Goal: Information Seeking & Learning: Check status

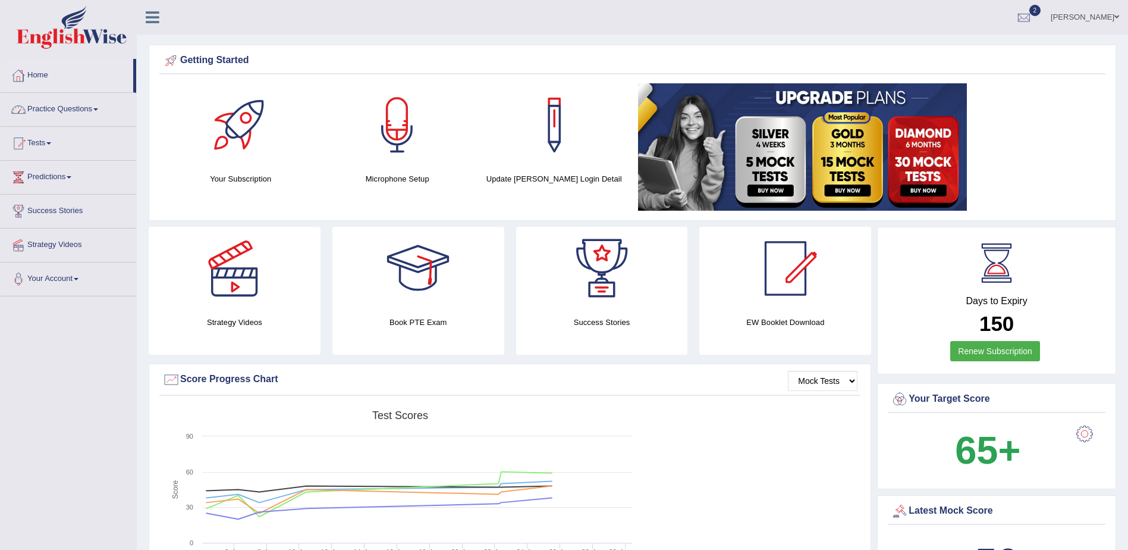
click at [38, 73] on link "Home" at bounding box center [67, 74] width 133 height 30
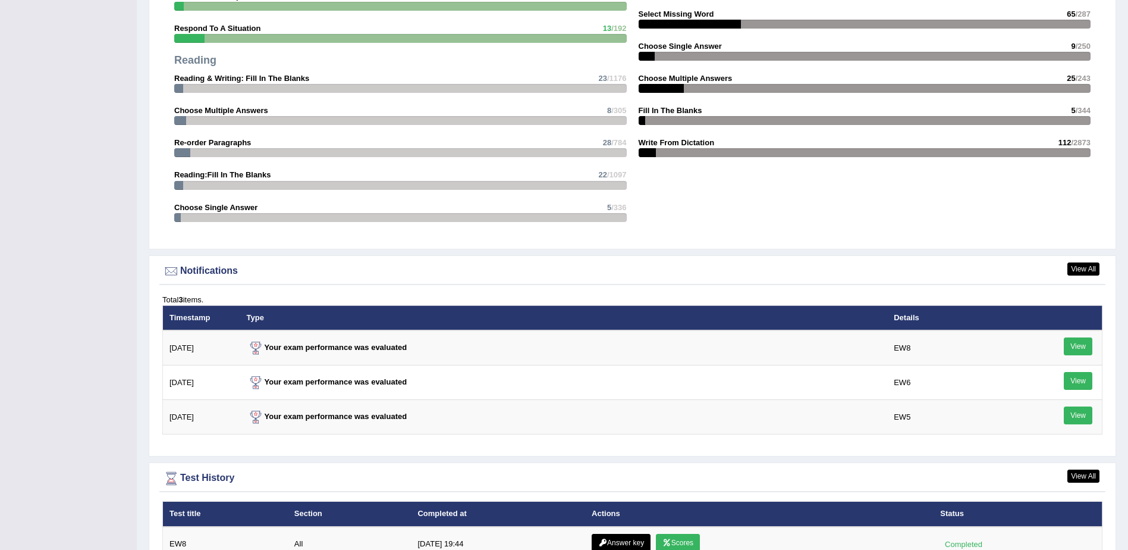
scroll to position [1368, 0]
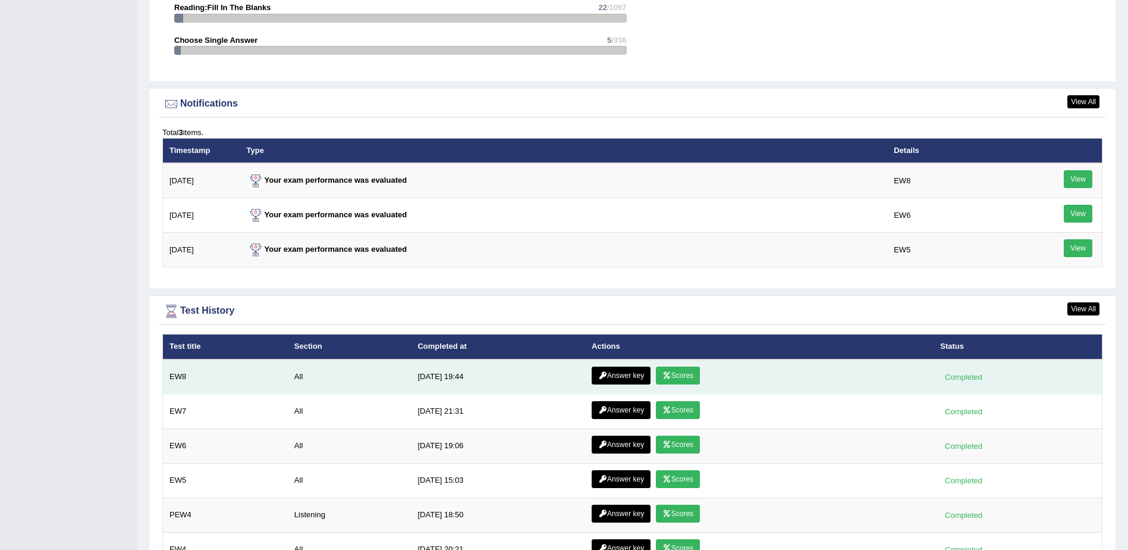
click at [675, 376] on link "Scores" at bounding box center [678, 375] width 44 height 18
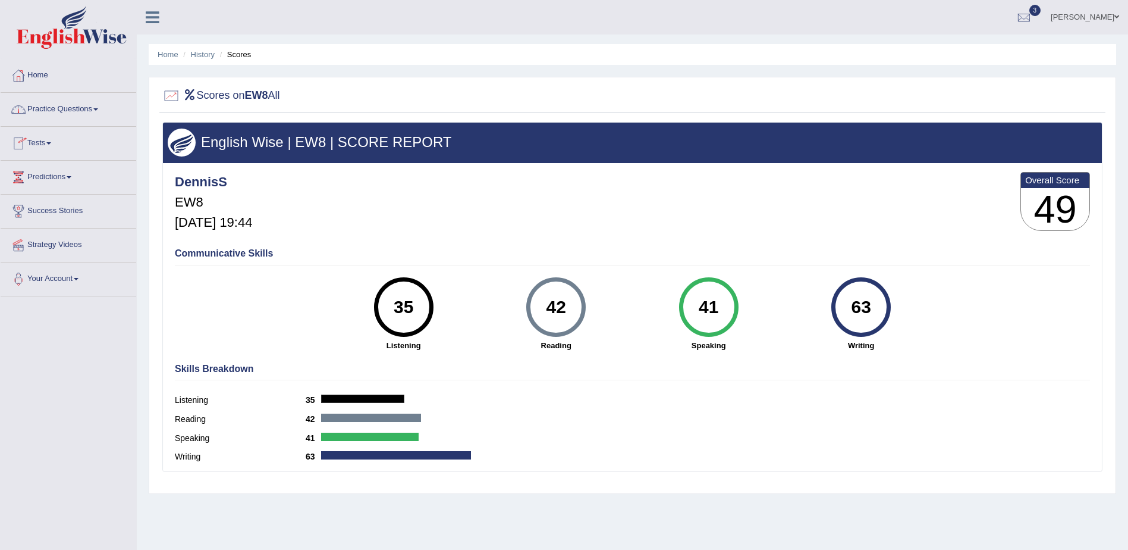
click at [35, 76] on link "Home" at bounding box center [69, 74] width 136 height 30
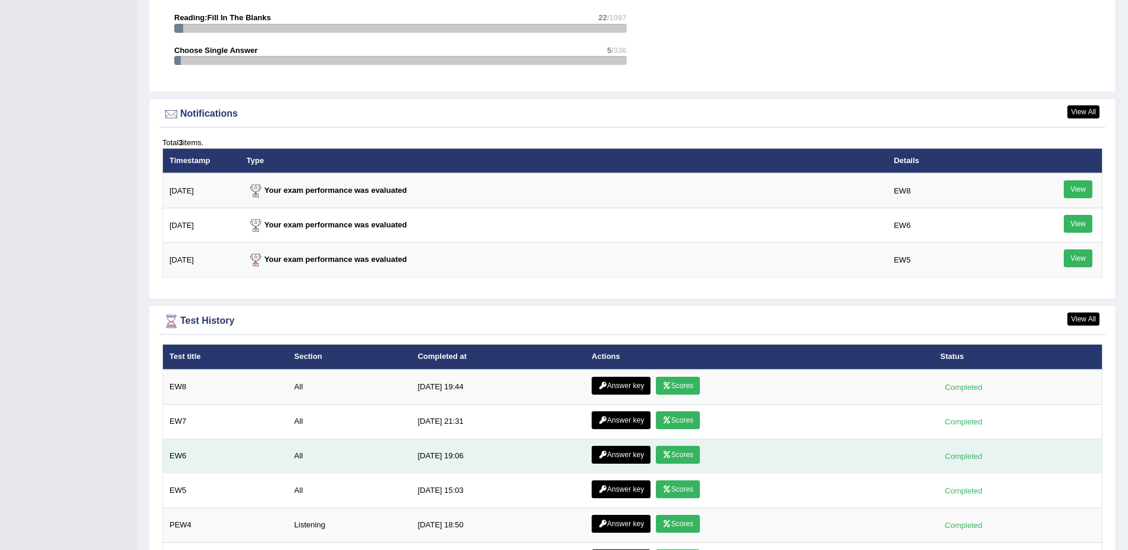
scroll to position [1368, 0]
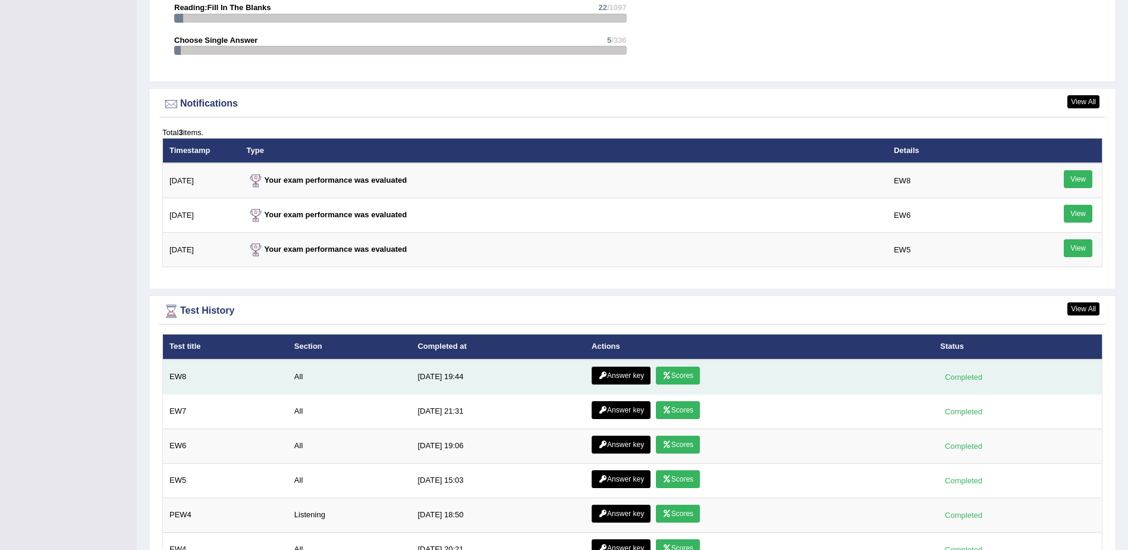
click at [611, 375] on link "Answer key" at bounding box center [621, 375] width 59 height 18
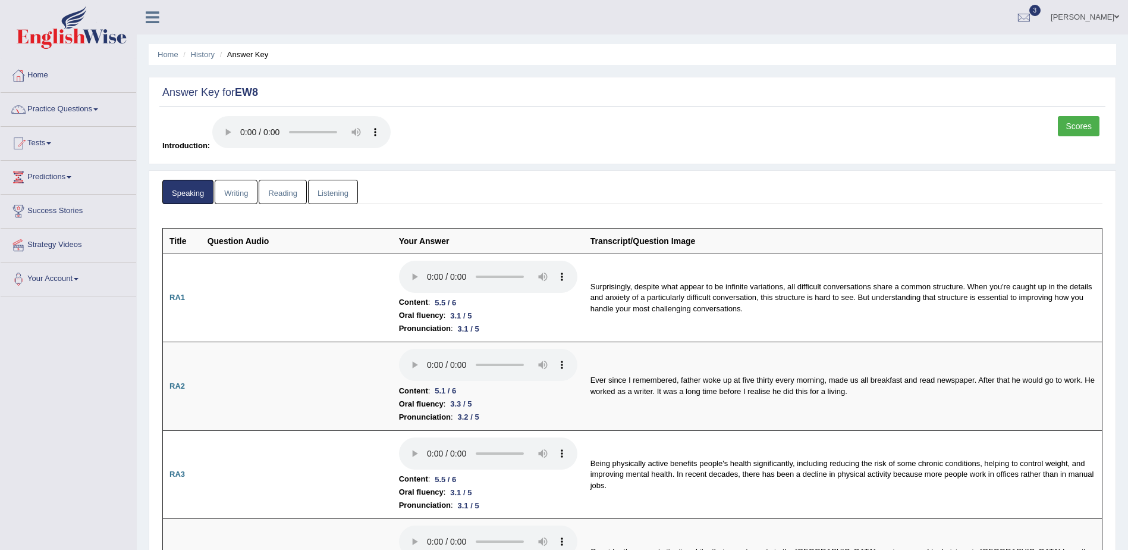
click at [240, 191] on link "Writing" at bounding box center [236, 192] width 43 height 24
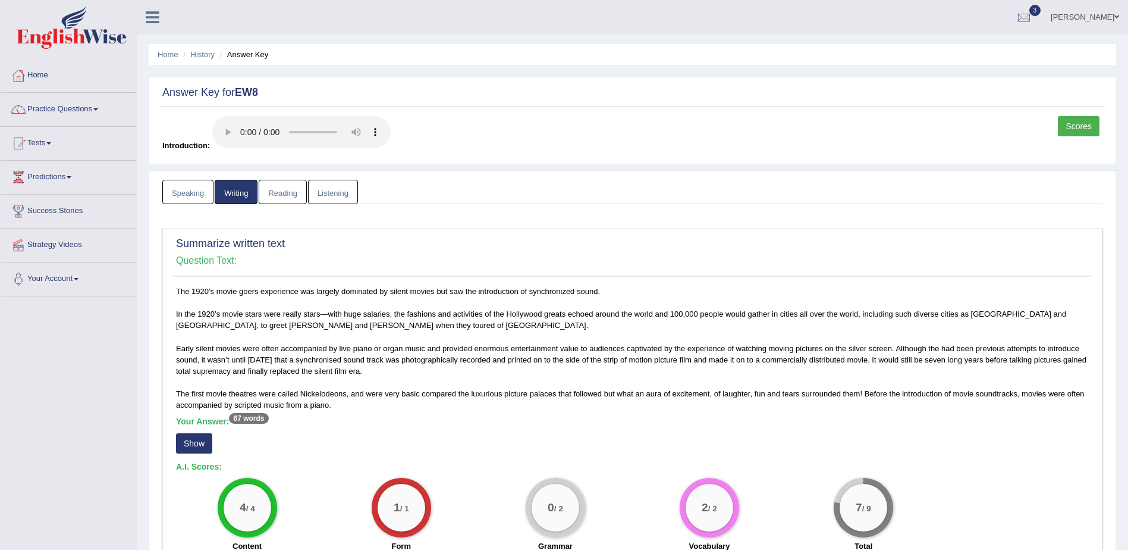
click at [283, 188] on link "Reading" at bounding box center [283, 192] width 48 height 24
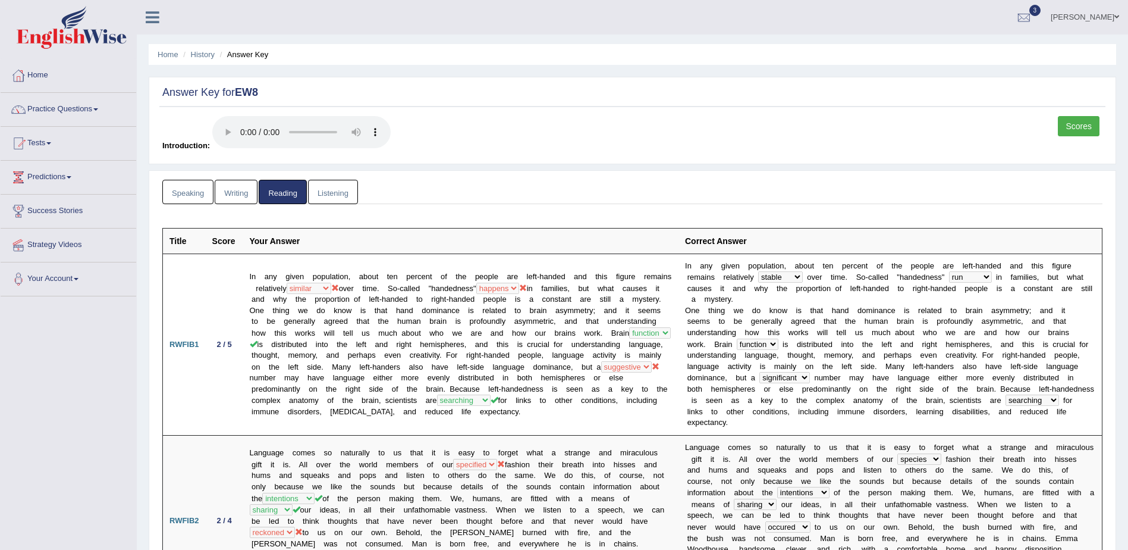
click at [324, 191] on link "Listening" at bounding box center [333, 192] width 50 height 24
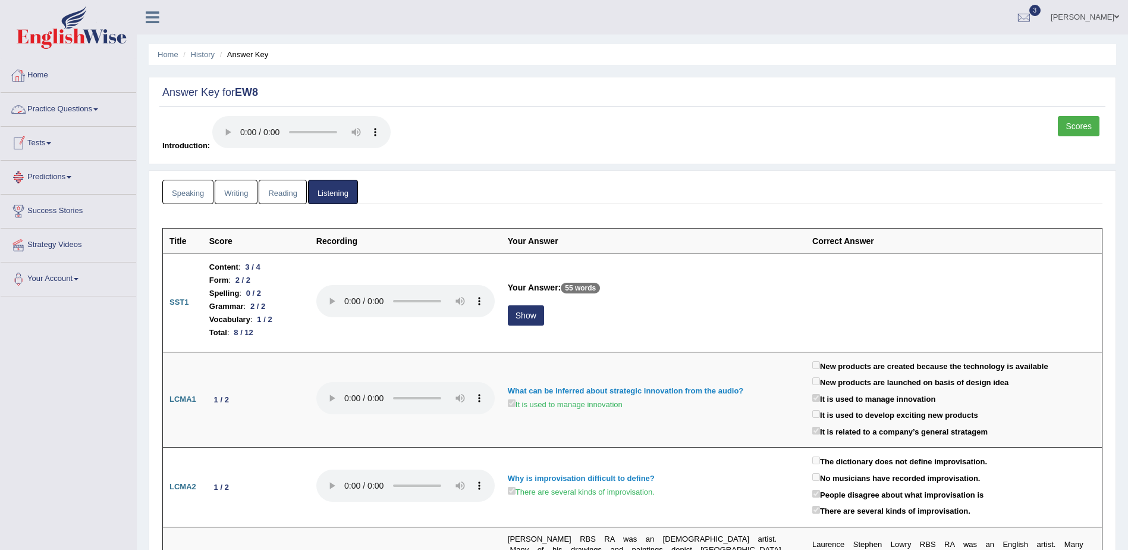
click at [41, 73] on link "Home" at bounding box center [69, 74] width 136 height 30
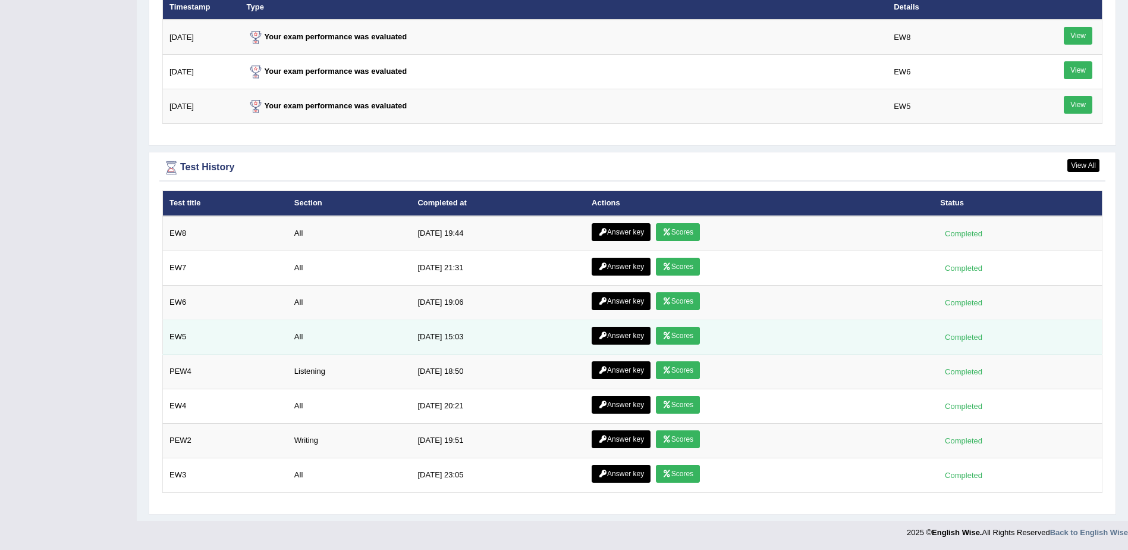
scroll to position [1512, 0]
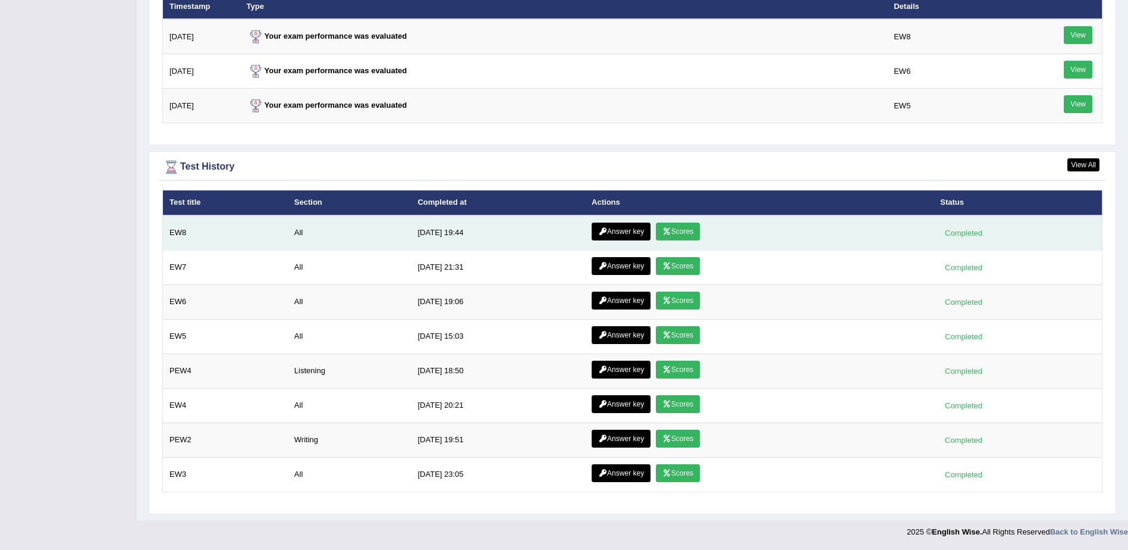
click at [682, 232] on link "Scores" at bounding box center [678, 231] width 44 height 18
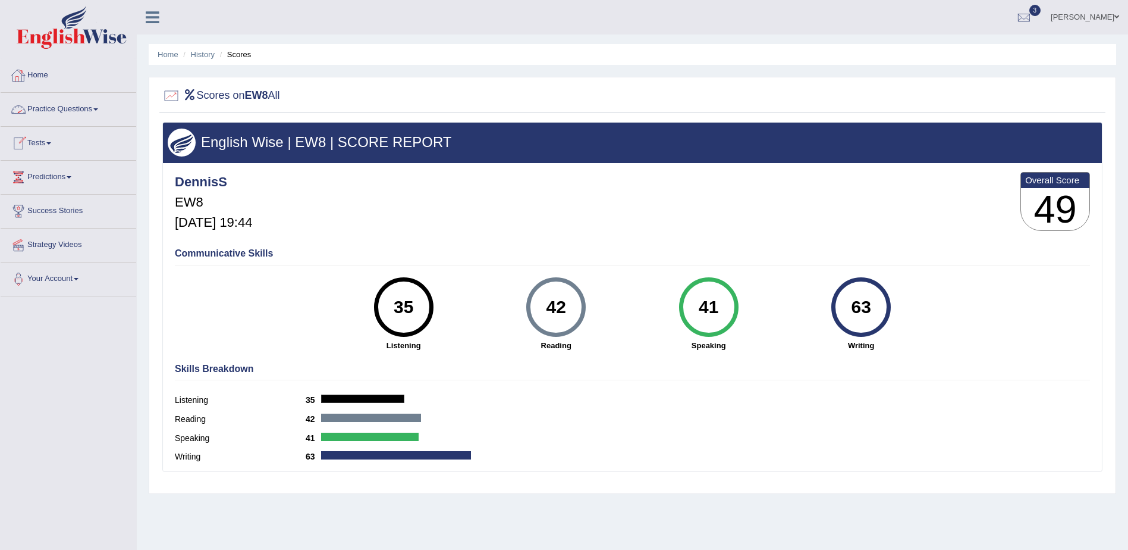
click at [37, 74] on link "Home" at bounding box center [69, 74] width 136 height 30
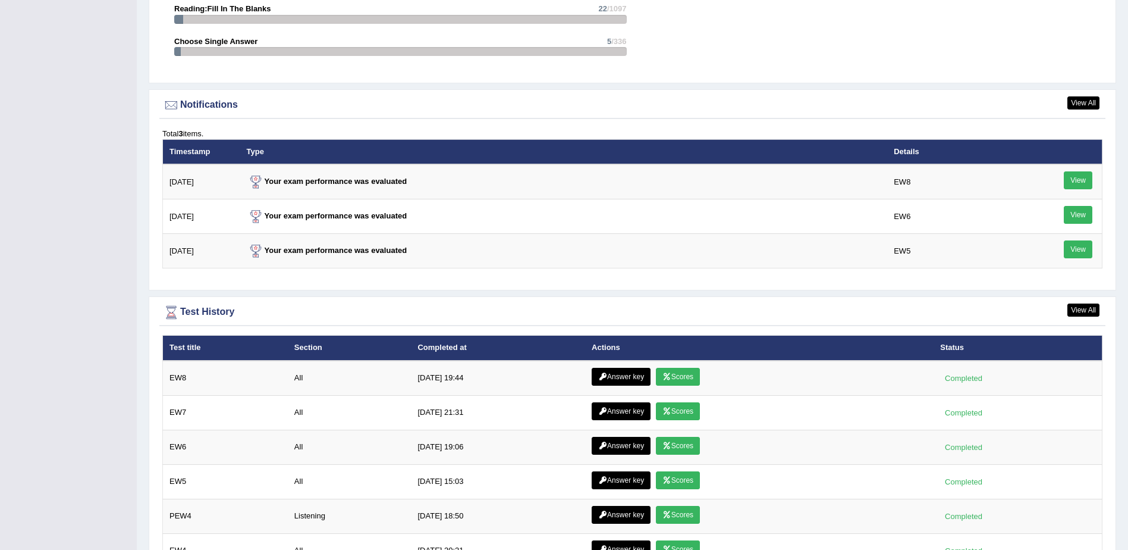
scroll to position [1368, 0]
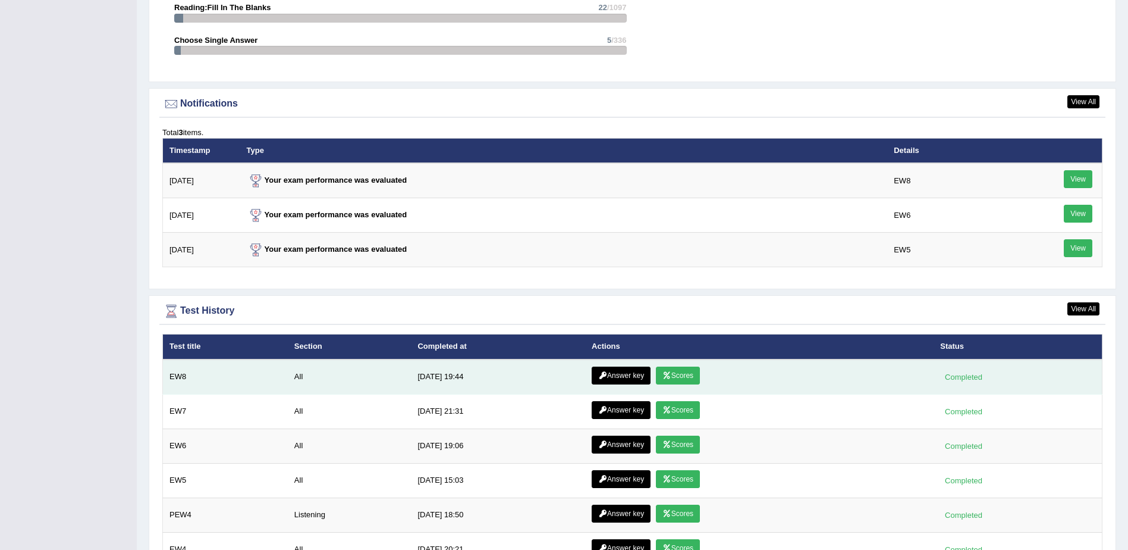
click at [618, 373] on link "Answer key" at bounding box center [621, 375] width 59 height 18
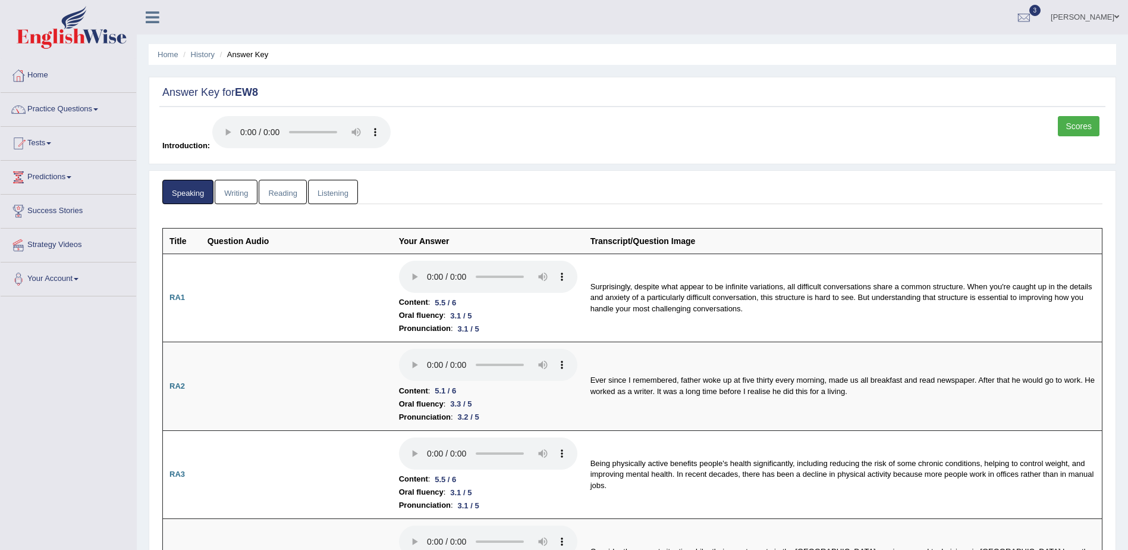
click at [280, 190] on link "Reading" at bounding box center [283, 192] width 48 height 24
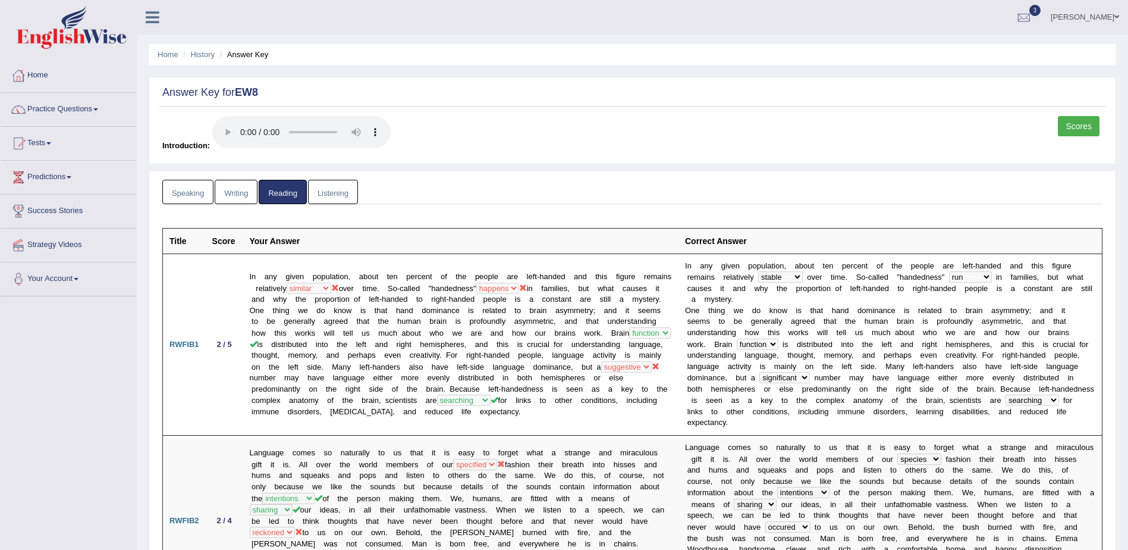
click at [330, 196] on link "Listening" at bounding box center [333, 192] width 50 height 24
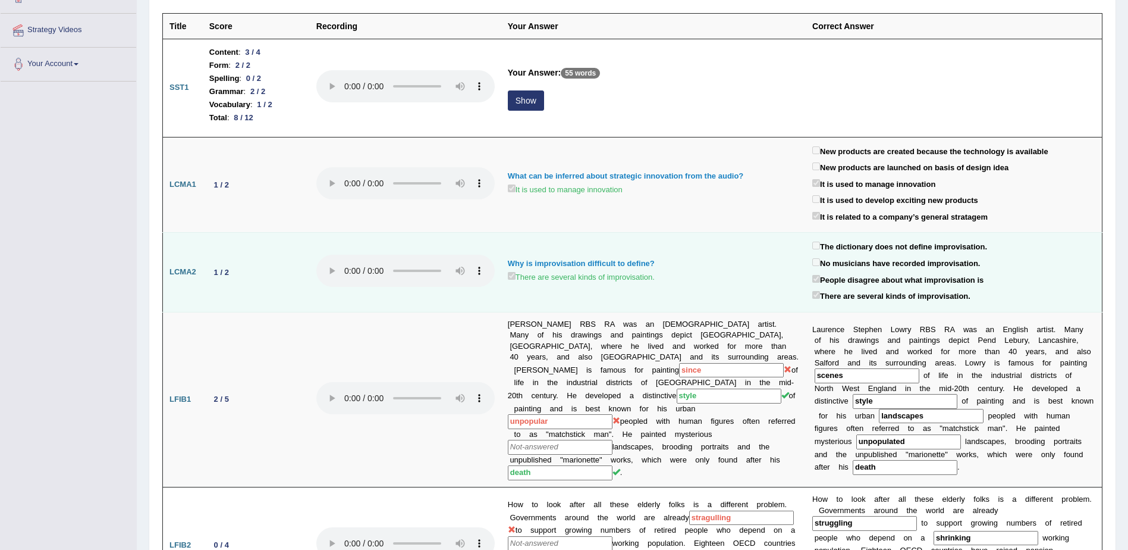
scroll to position [193, 0]
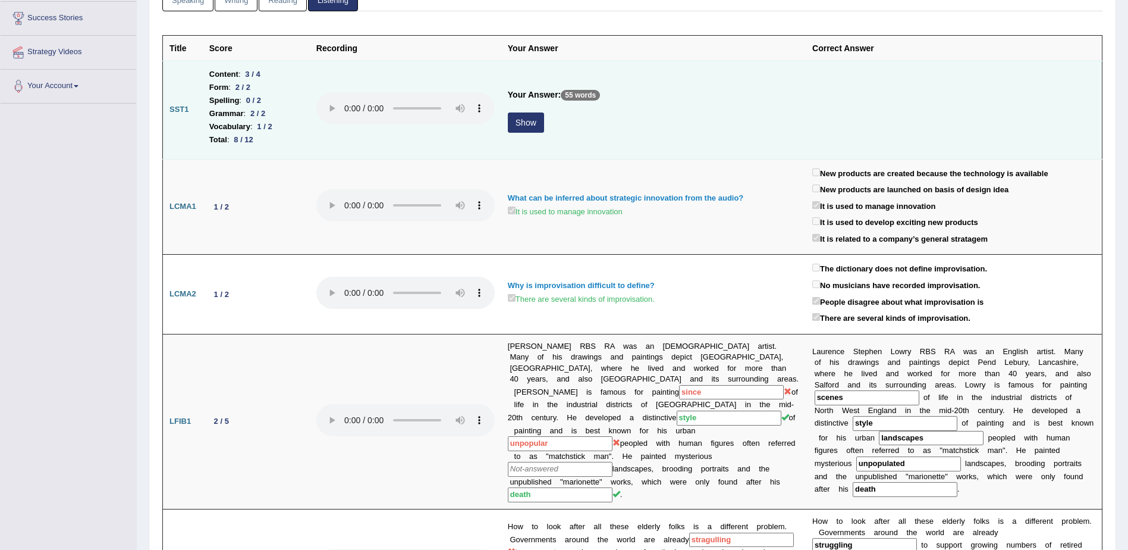
click at [526, 121] on button "Show" at bounding box center [526, 122] width 36 height 20
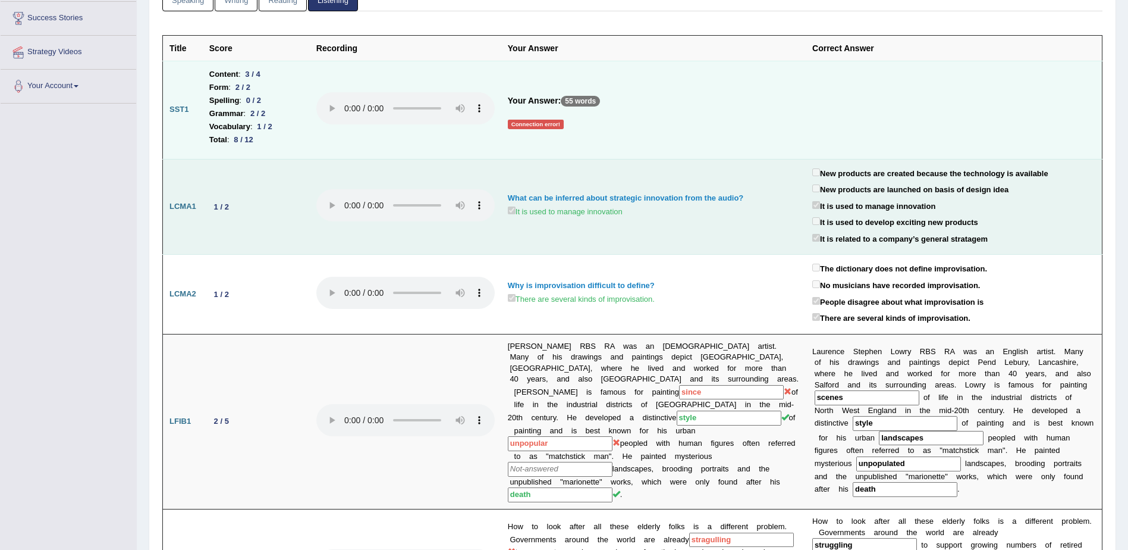
click at [565, 192] on td "What can be inferred about strategic innovation from the audio? It is used to m…" at bounding box center [653, 207] width 305 height 96
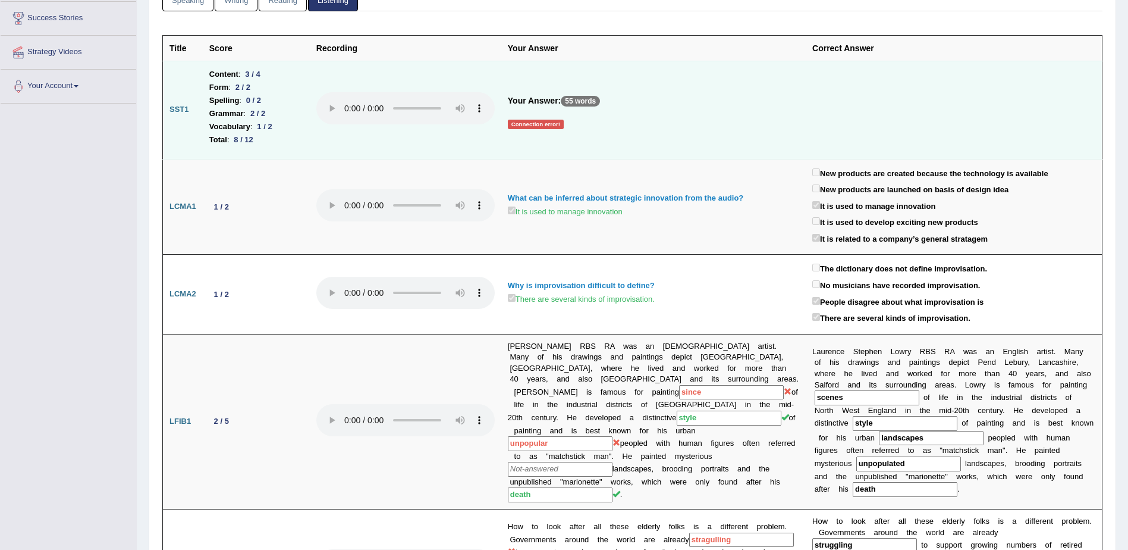
click at [526, 131] on td "Your Answer: 55 words Connection error!" at bounding box center [653, 110] width 305 height 98
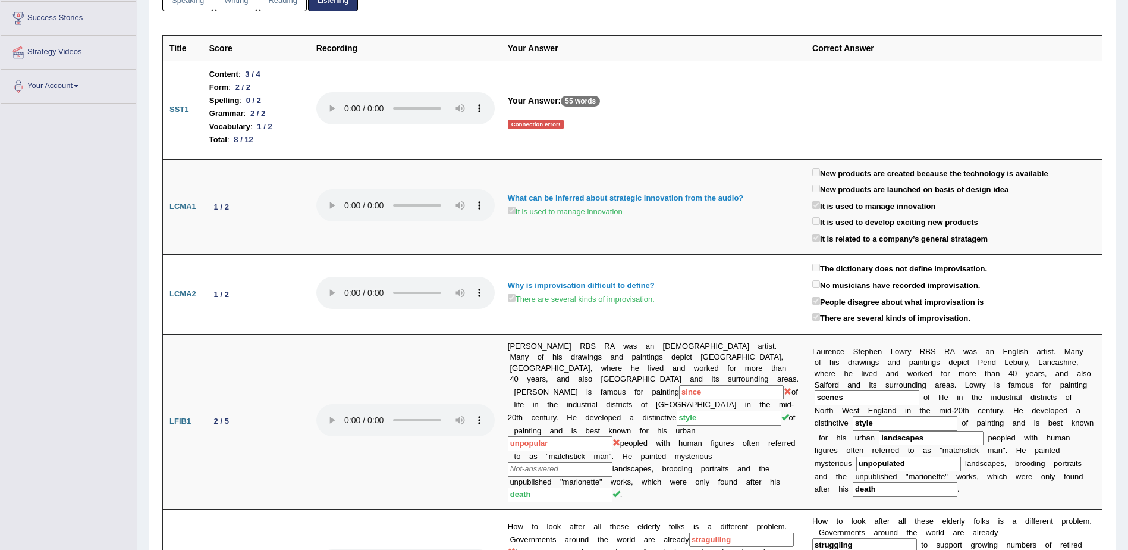
click at [529, 123] on div "Connection error!" at bounding box center [536, 125] width 56 height 10
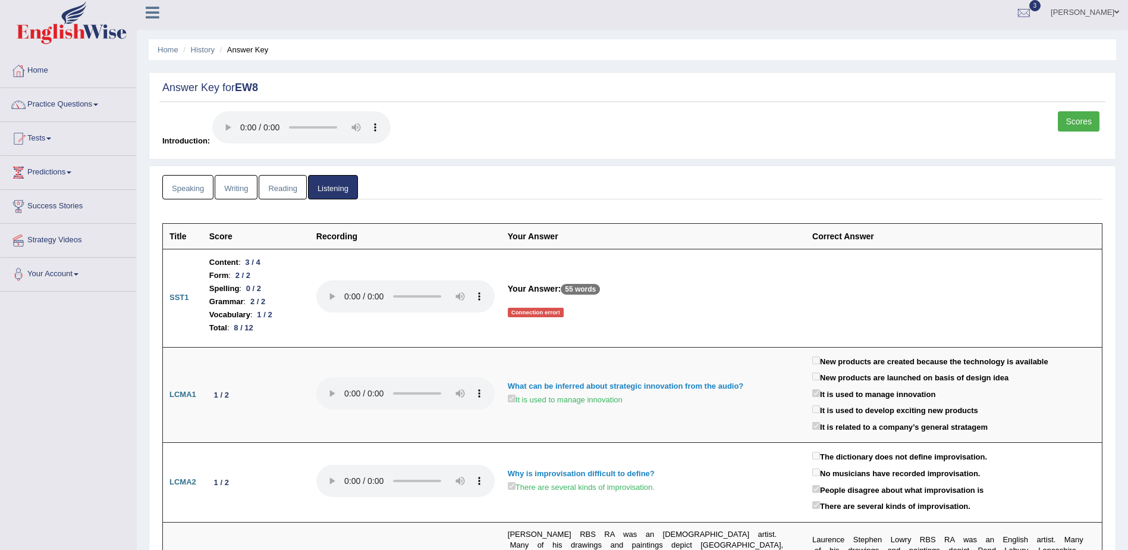
scroll to position [0, 0]
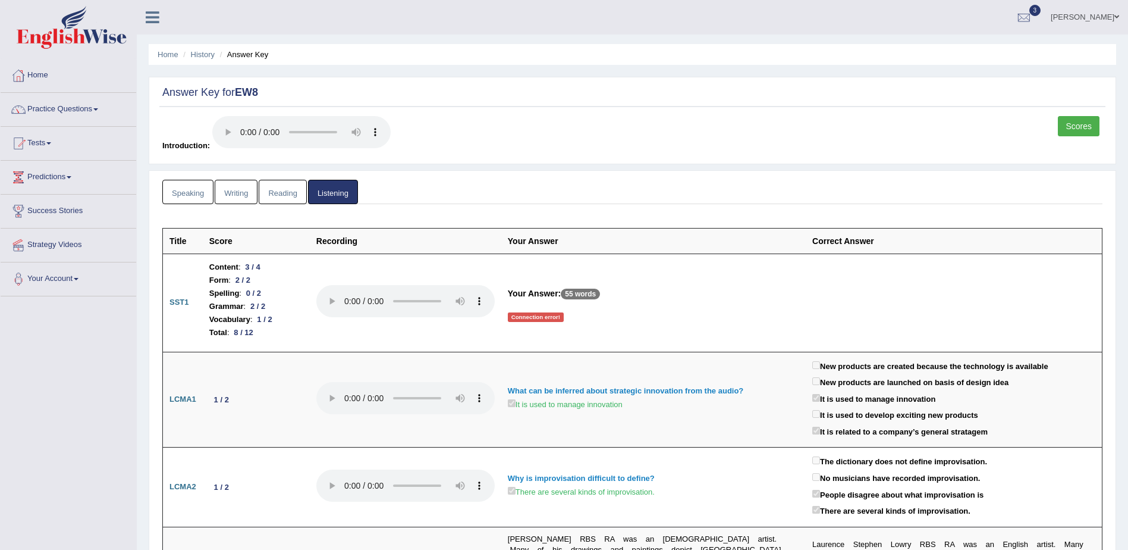
click at [237, 192] on link "Writing" at bounding box center [236, 192] width 43 height 24
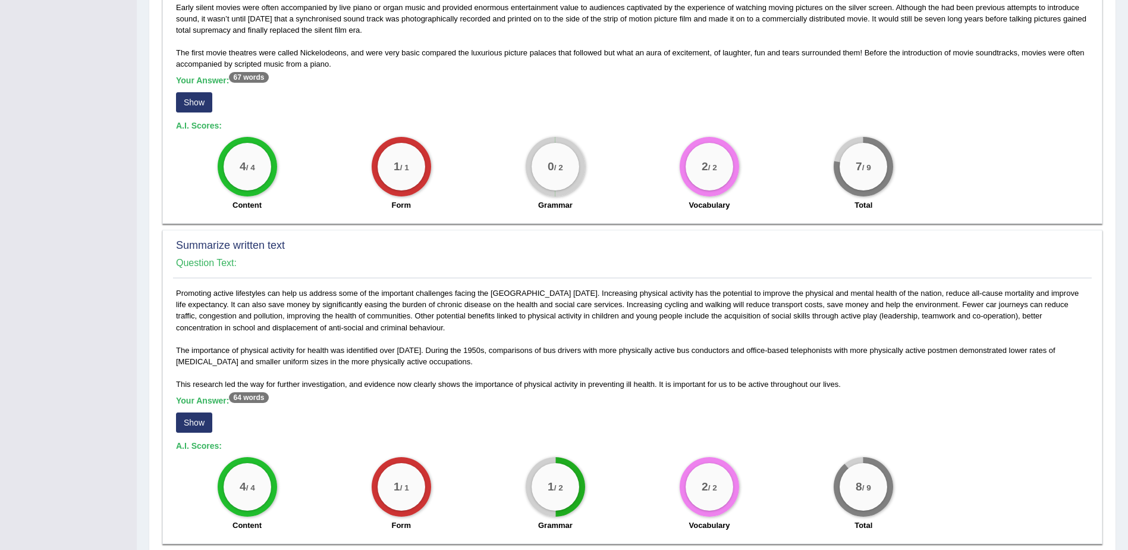
scroll to position [416, 0]
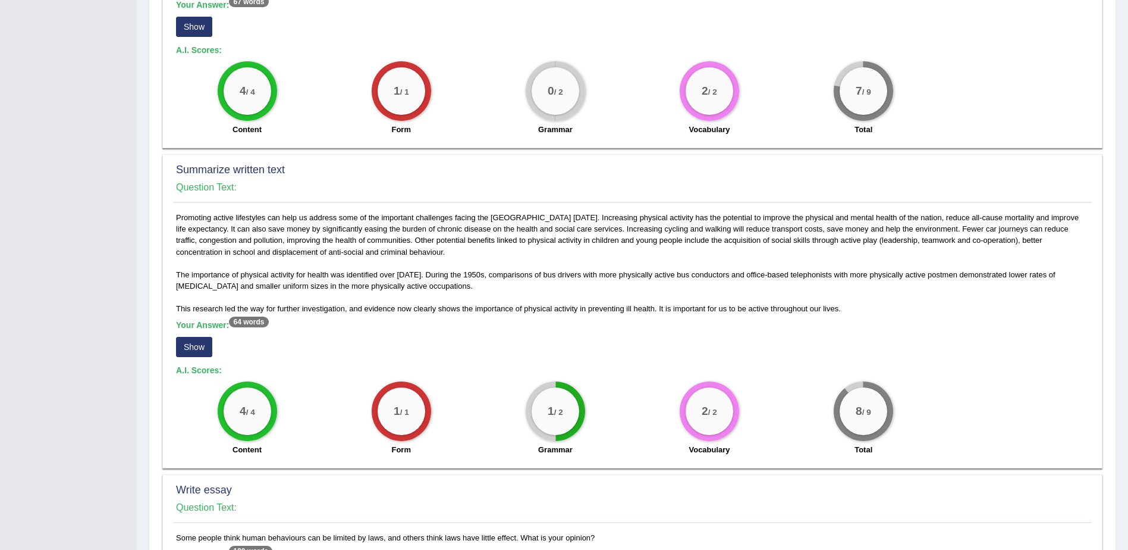
click at [192, 345] on button "Show" at bounding box center [194, 347] width 36 height 20
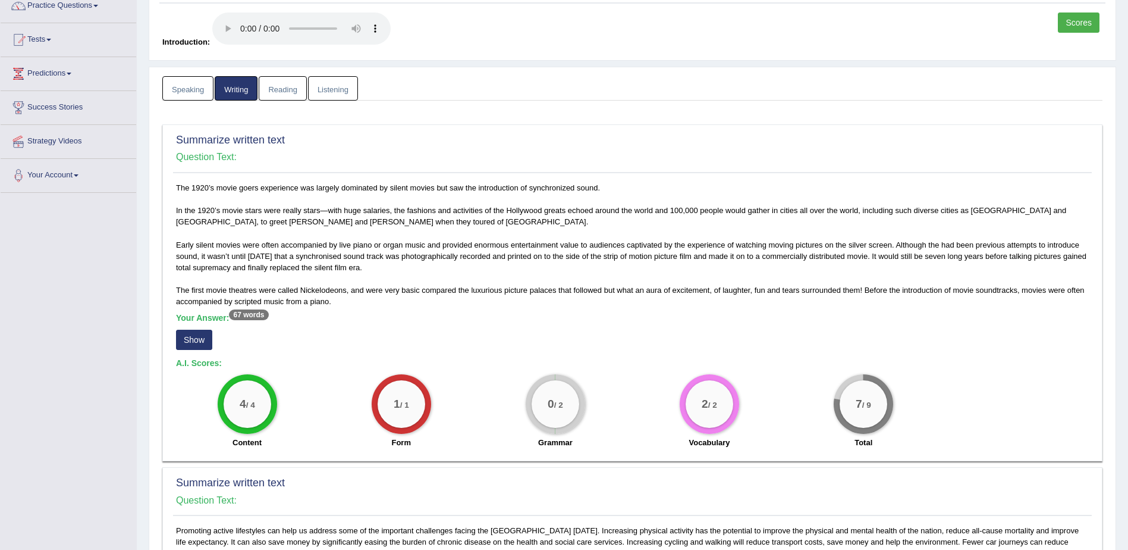
scroll to position [0, 0]
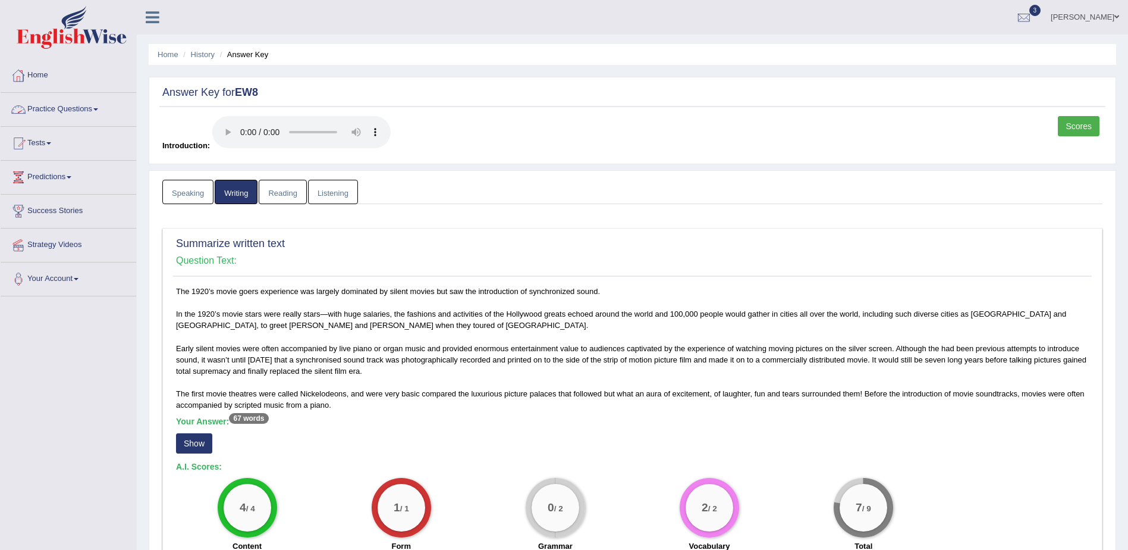
click at [41, 73] on link "Home" at bounding box center [69, 74] width 136 height 30
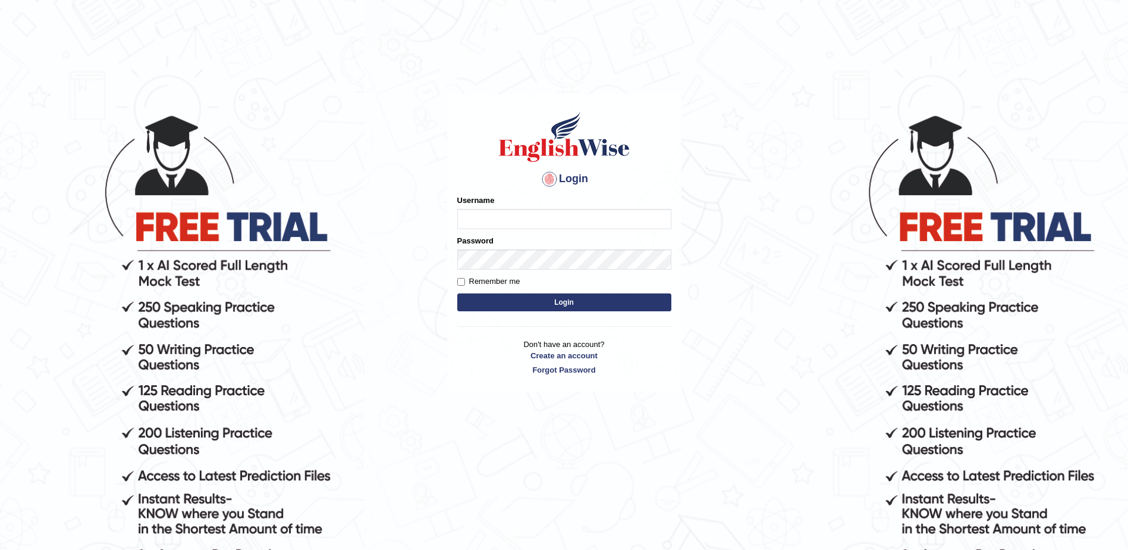
type input "DennisS"
click at [462, 280] on input "Remember me" at bounding box center [461, 282] width 8 height 8
checkbox input "true"
click at [569, 303] on button "Login" at bounding box center [564, 302] width 214 height 18
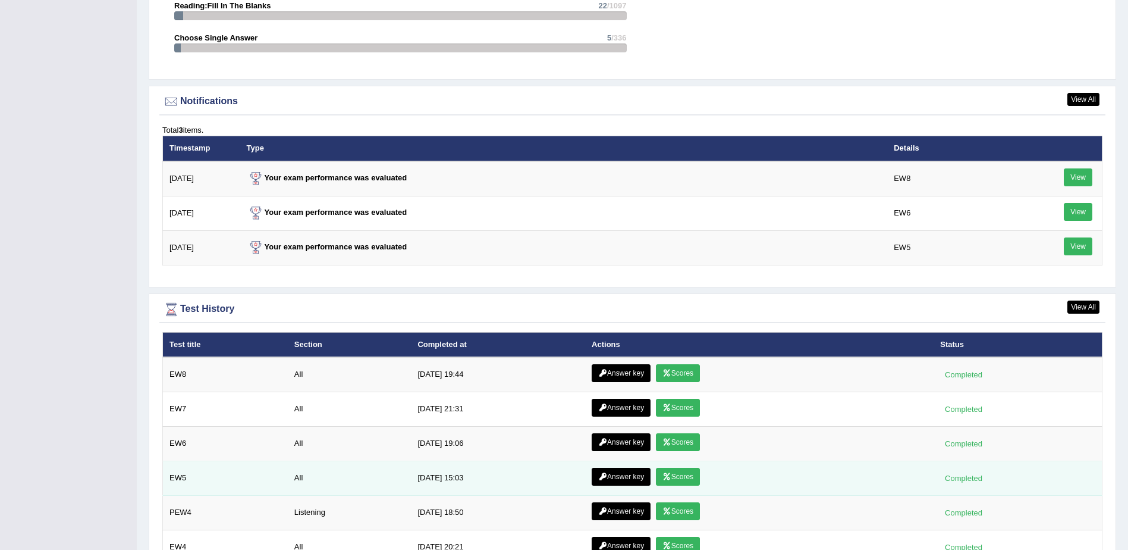
scroll to position [1588, 0]
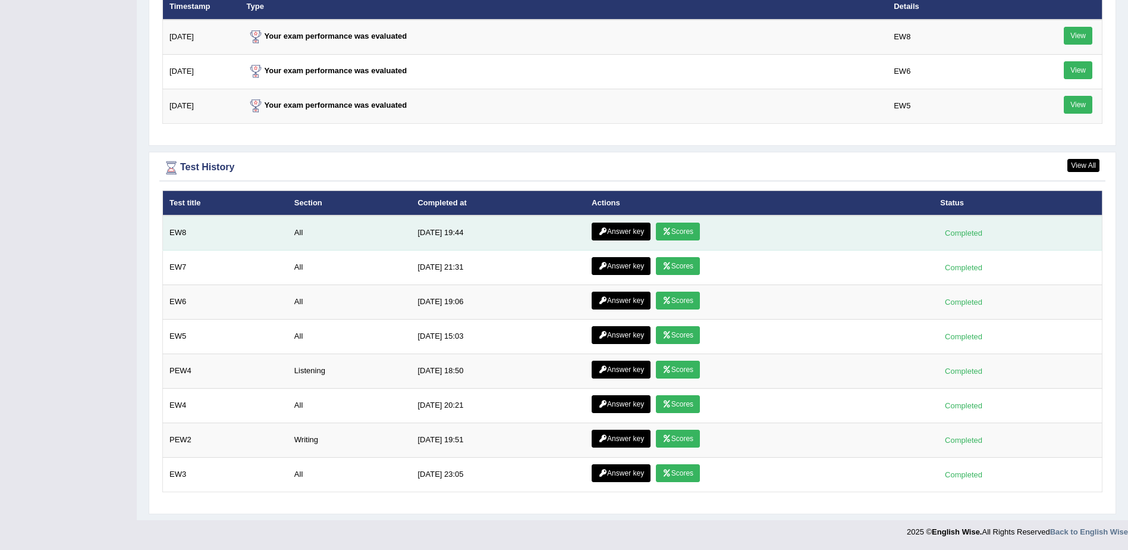
click at [607, 233] on link "Answer key" at bounding box center [621, 231] width 59 height 18
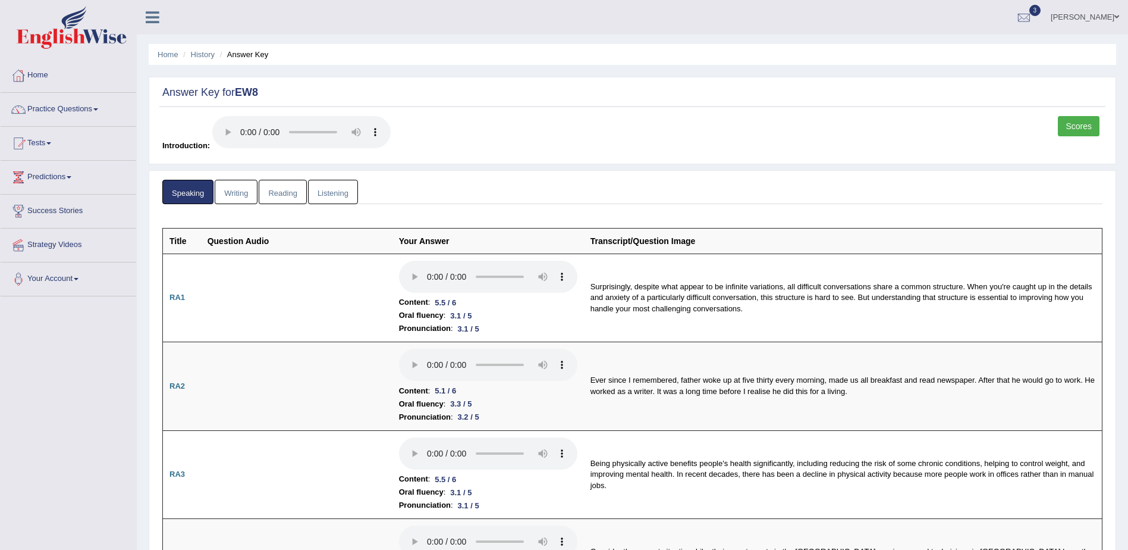
click at [337, 190] on link "Listening" at bounding box center [333, 192] width 50 height 24
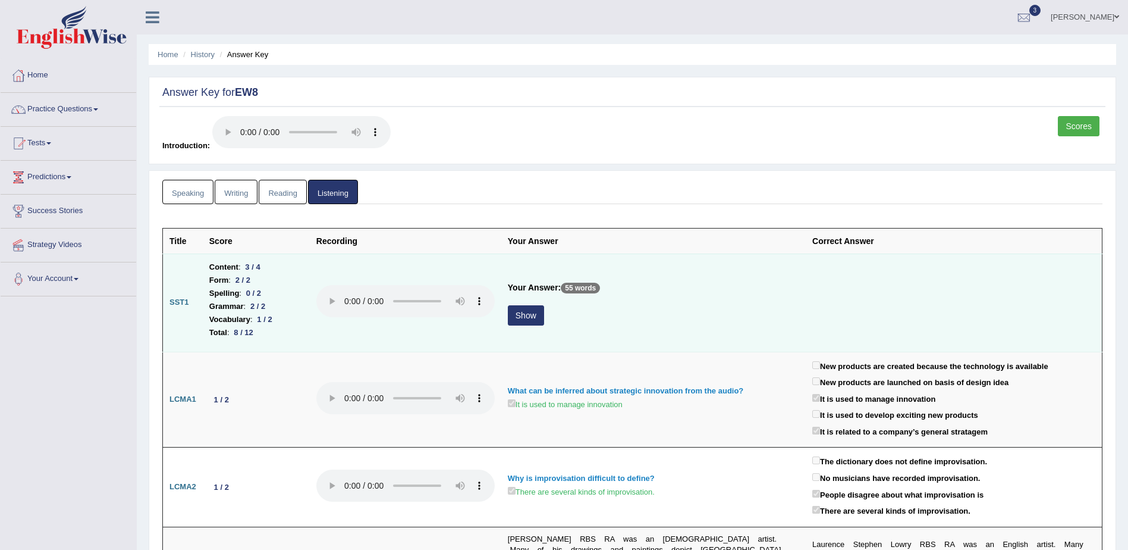
click at [515, 313] on button "Show" at bounding box center [526, 315] width 36 height 20
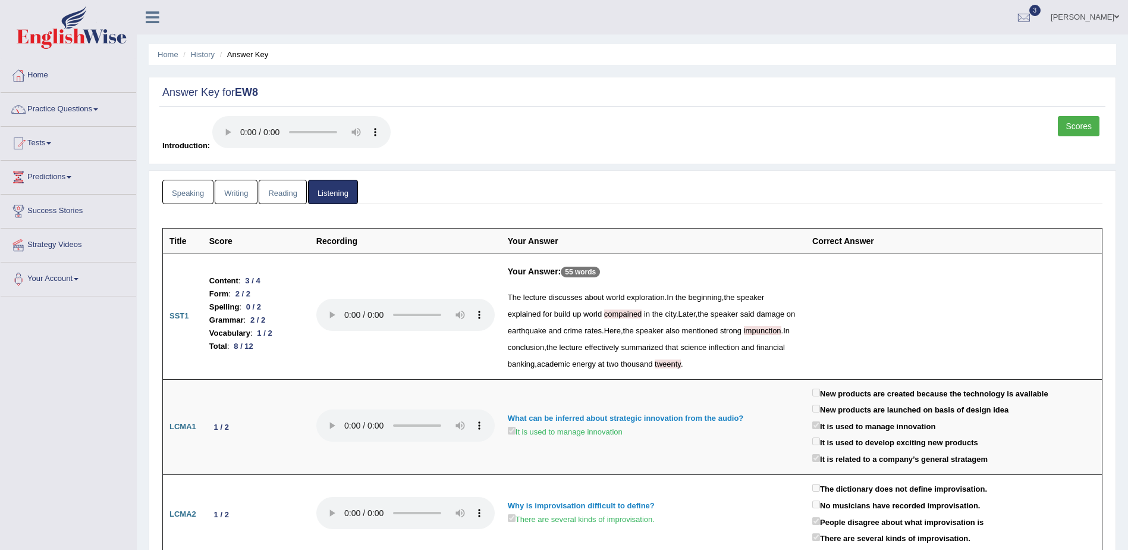
click at [191, 191] on link "Speaking" at bounding box center [187, 192] width 51 height 24
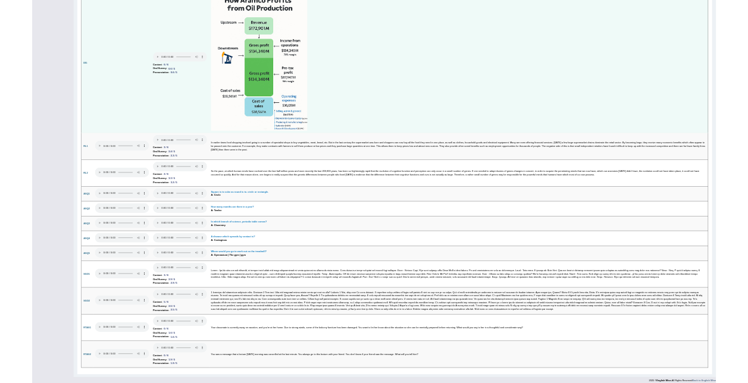
scroll to position [2240, 0]
